Goal: Task Accomplishment & Management: Use online tool/utility

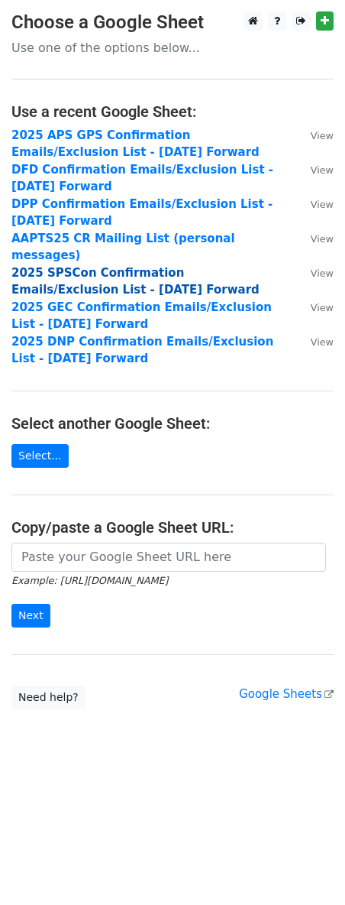
click at [153, 266] on strong "2025 SPSCon Confirmation Emails/Exclusion List - [DATE] Forward" at bounding box center [135, 281] width 248 height 31
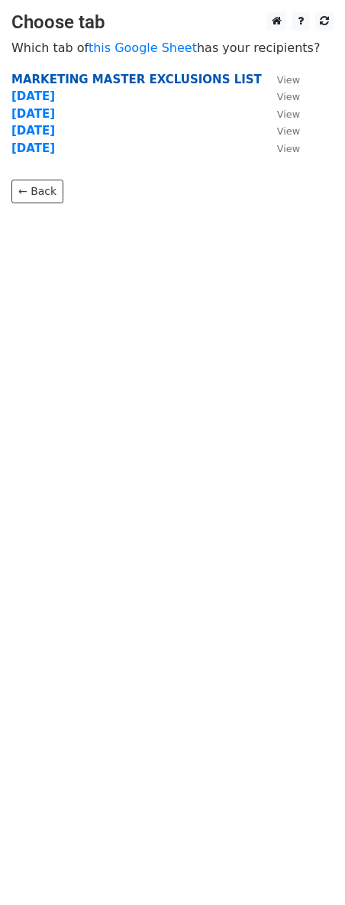
click at [56, 74] on strong "MARKETING MASTER EXCLUSIONS LIST" at bounding box center [136, 80] width 251 height 14
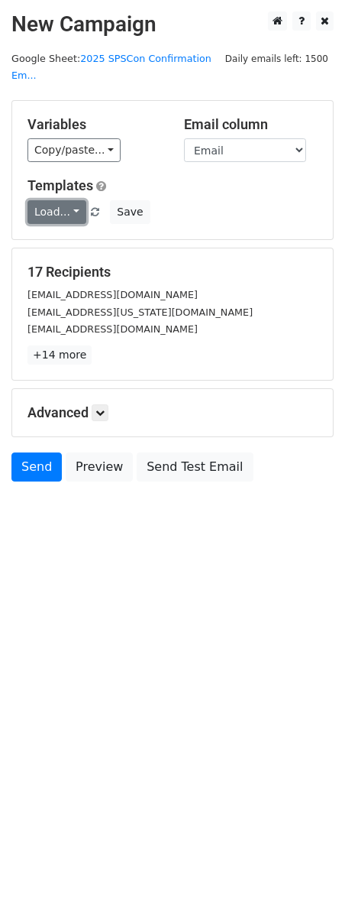
click at [72, 210] on link "Load..." at bounding box center [57, 212] width 59 height 24
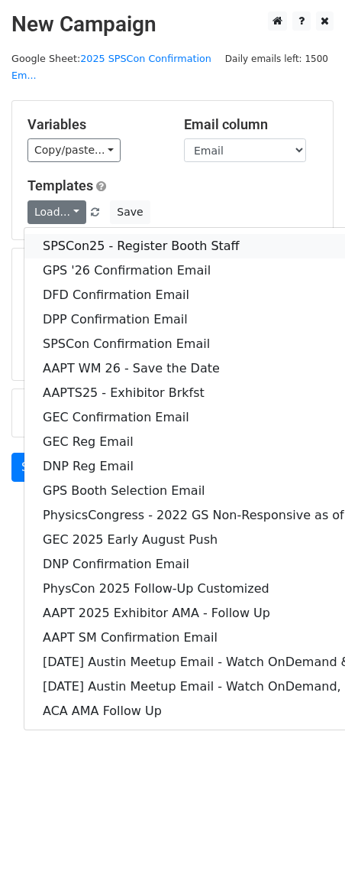
click at [149, 247] on link "SPSCon25 - Register Booth Staff" at bounding box center [319, 246] width 590 height 24
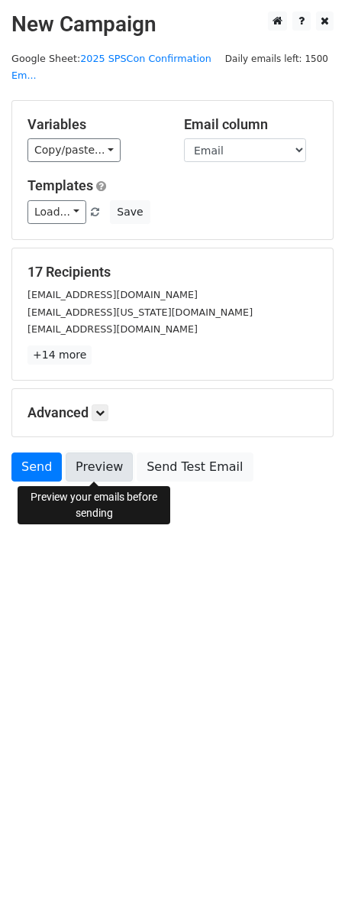
click at [96, 465] on link "Preview" at bounding box center [99, 466] width 67 height 29
